Goal: Information Seeking & Learning: Learn about a topic

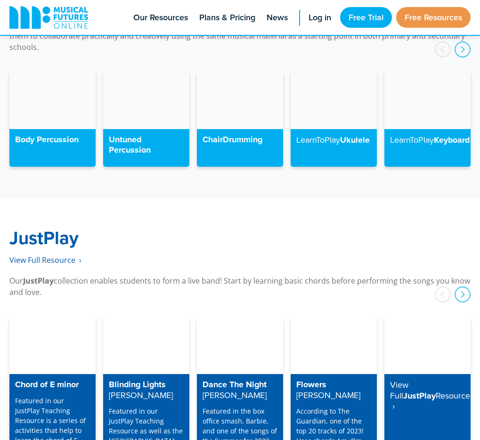
scroll to position [2246, 0]
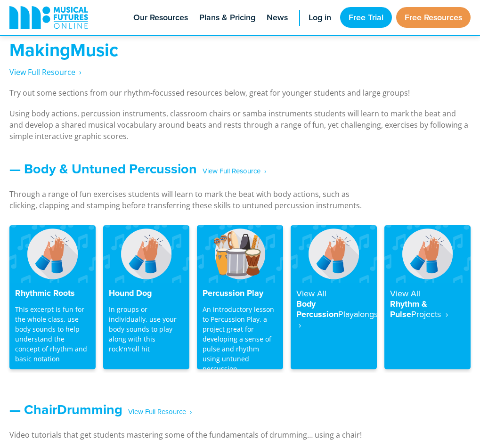
scroll to position [697, 0]
click at [236, 168] on span "‎ ‎ ‎ View Full Resource‎‏‏‎ ‎ ›" at bounding box center [231, 171] width 69 height 16
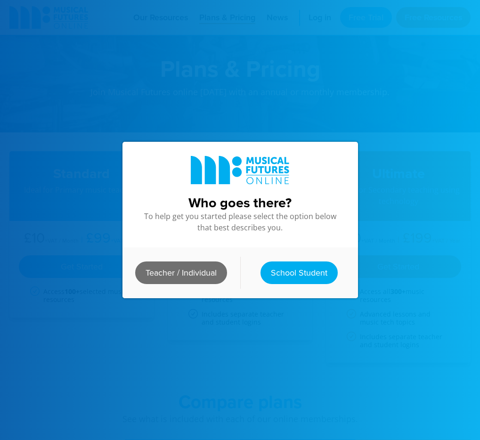
click at [195, 264] on link "Teacher / Individual" at bounding box center [181, 273] width 92 height 23
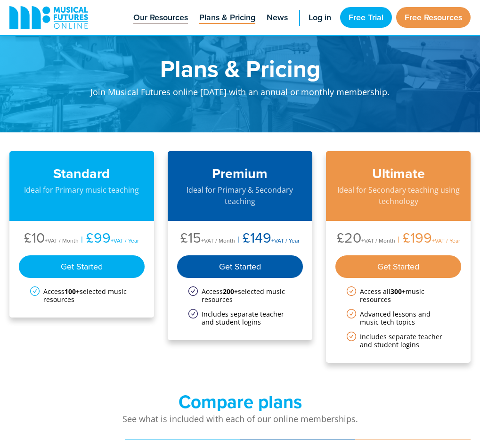
click at [152, 11] on span "Our Resources" at bounding box center [160, 17] width 55 height 13
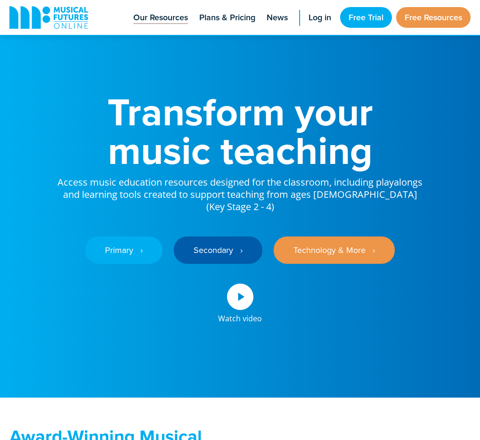
click at [153, 14] on span "Our Resources" at bounding box center [160, 17] width 55 height 13
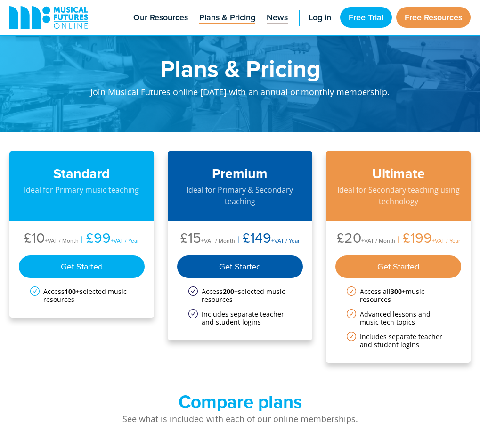
click at [272, 21] on span "News" at bounding box center [277, 17] width 21 height 13
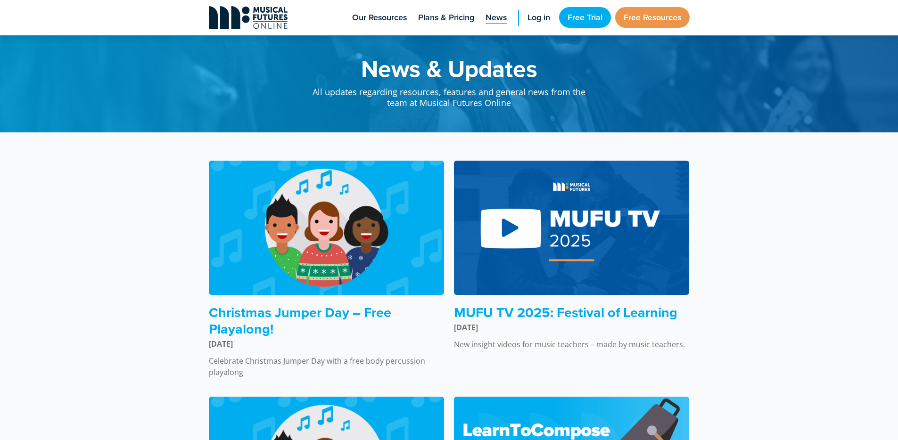
click at [259, 15] on icon at bounding box center [248, 17] width 79 height 23
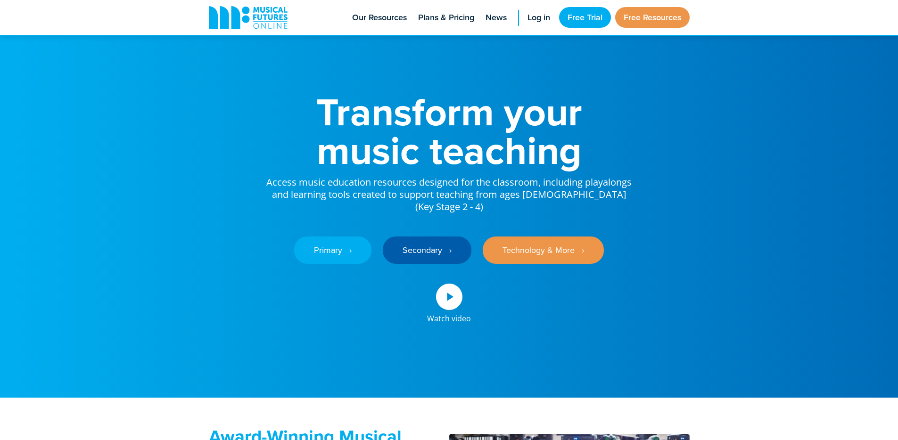
click at [381, 161] on h1 "Transform your music teaching" at bounding box center [449, 130] width 368 height 77
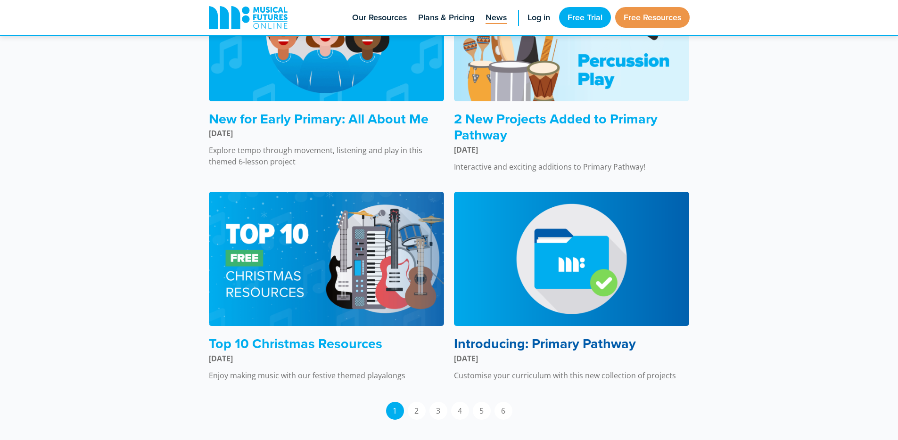
scroll to position [431, 0]
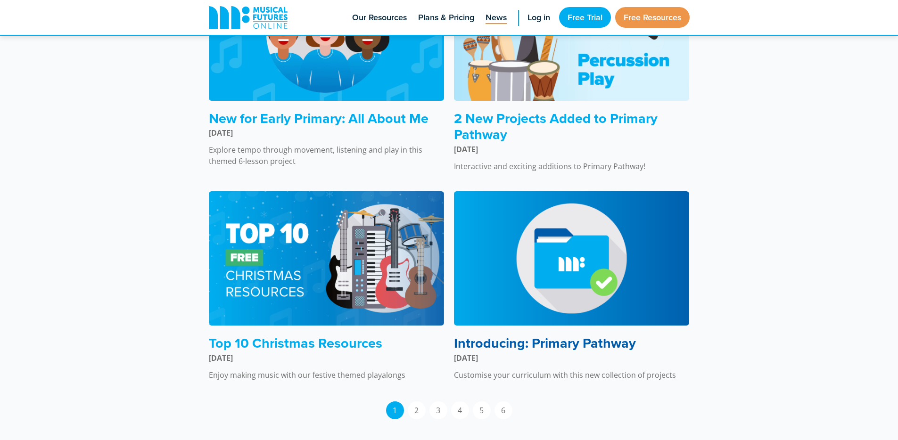
click at [563, 304] on img at bounding box center [572, 258] width 236 height 135
